Goal: Task Accomplishment & Management: Use online tool/utility

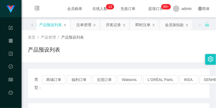
scroll to position [179, 0]
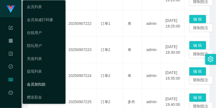
click at [47, 83] on link "会员加扣款" at bounding box center [44, 84] width 34 height 11
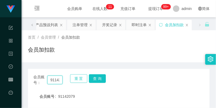
scroll to position [0, 7]
drag, startPoint x: 50, startPoint y: 80, endPoint x: 70, endPoint y: 84, distance: 21.0
click at [70, 84] on div "会员账号： 91142079 重 置 查 询" at bounding box center [119, 79] width 182 height 11
paste input "fengyun 1101"
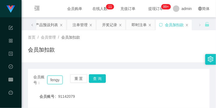
scroll to position [0, 14]
click at [100, 78] on button "查 询" at bounding box center [97, 78] width 17 height 9
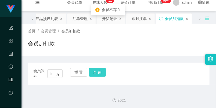
scroll to position [8, 0]
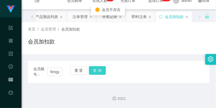
click at [98, 71] on button "查 询" at bounding box center [97, 70] width 17 height 9
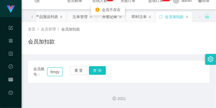
click at [49, 72] on input "fengyun 1101" at bounding box center [55, 71] width 16 height 9
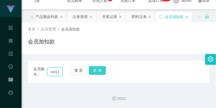
type input "fengyun1101"
click at [97, 67] on button "查 询" at bounding box center [97, 70] width 17 height 9
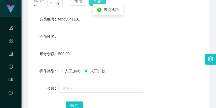
scroll to position [98, 0]
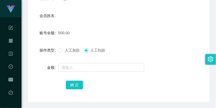
click at [11, 39] on icon "图标: appstore-o" at bounding box center [11, 40] width 4 height 4
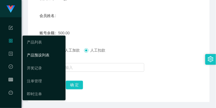
click at [44, 52] on link "产品预设列表" at bounding box center [44, 54] width 34 height 11
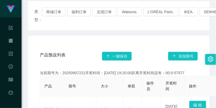
scroll to position [60, 0]
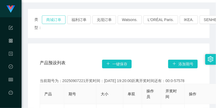
click at [55, 19] on button "商城订单" at bounding box center [54, 19] width 24 height 9
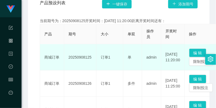
scroll to position [149, 0]
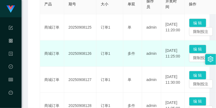
drag, startPoint x: 68, startPoint y: 53, endPoint x: 91, endPoint y: 52, distance: 23.1
click at [91, 52] on td "20250908126" at bounding box center [80, 53] width 32 height 26
copy td "20250908126"
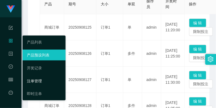
click at [34, 79] on link "注单管理" at bounding box center [44, 80] width 34 height 11
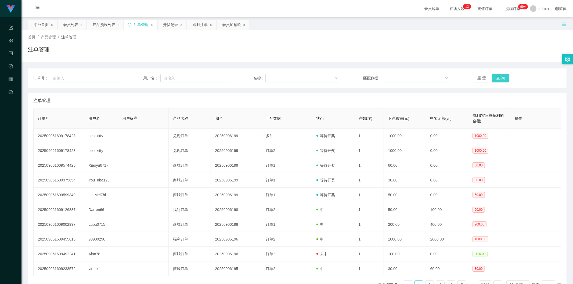
click at [216, 75] on button "查 询" at bounding box center [500, 78] width 17 height 9
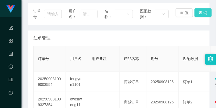
scroll to position [90, 0]
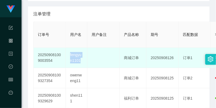
drag, startPoint x: 69, startPoint y: 53, endPoint x: 81, endPoint y: 60, distance: 13.5
click at [81, 60] on td "fengyun1101" at bounding box center [77, 58] width 22 height 20
copy td "fengyun1101"
